Goal: Navigation & Orientation: Find specific page/section

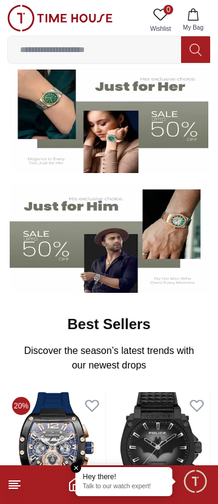
scroll to position [97, 0]
click at [77, 467] on em "Close tooltip" at bounding box center [76, 467] width 11 height 11
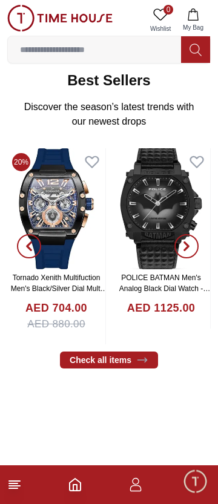
scroll to position [342, 0]
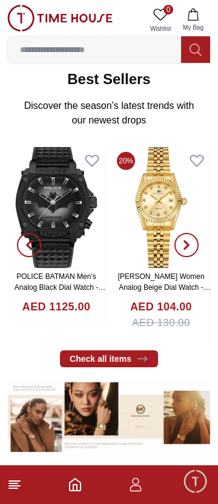
click at [17, 481] on line at bounding box center [14, 481] width 11 height 0
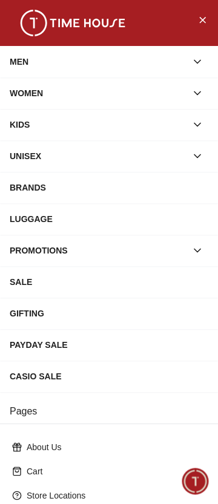
click at [192, 93] on icon "button" at bounding box center [197, 93] width 12 height 12
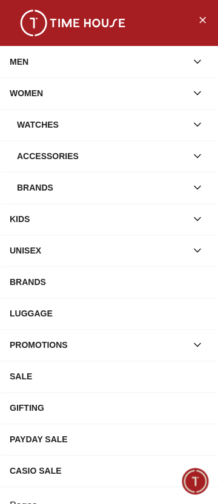
click at [197, 126] on icon "button" at bounding box center [197, 125] width 12 height 12
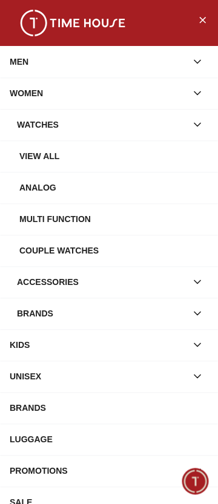
click at [119, 185] on div "Analog" at bounding box center [113, 188] width 189 height 22
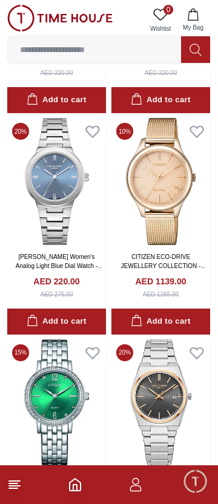
scroll to position [2440, 0]
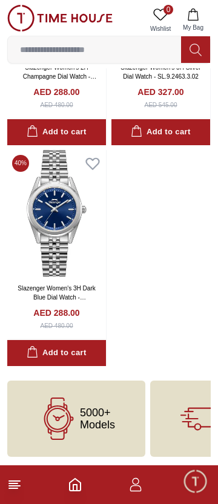
scroll to position [6389, 0]
